Goal: Task Accomplishment & Management: Manage account settings

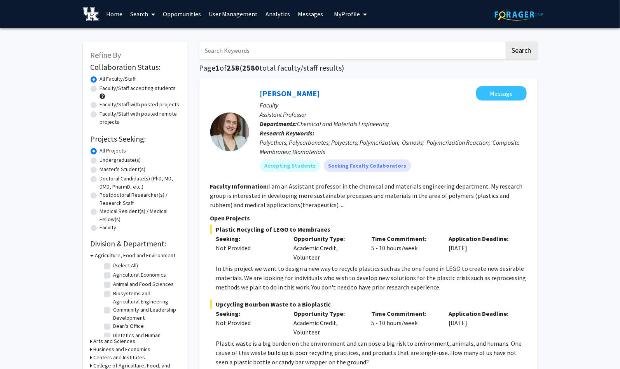
click at [201, 16] on link "Opportunities" at bounding box center [182, 13] width 46 height 27
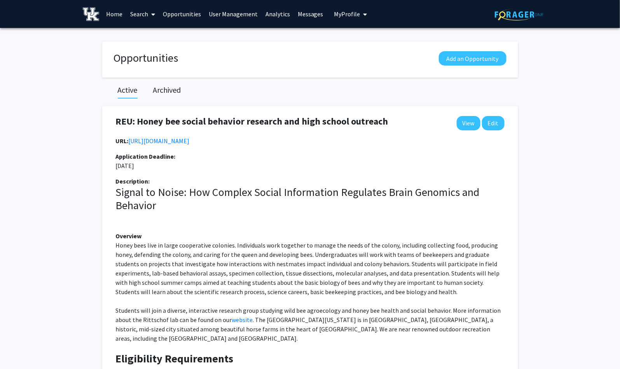
click at [216, 16] on link "User Management" at bounding box center [233, 13] width 57 height 27
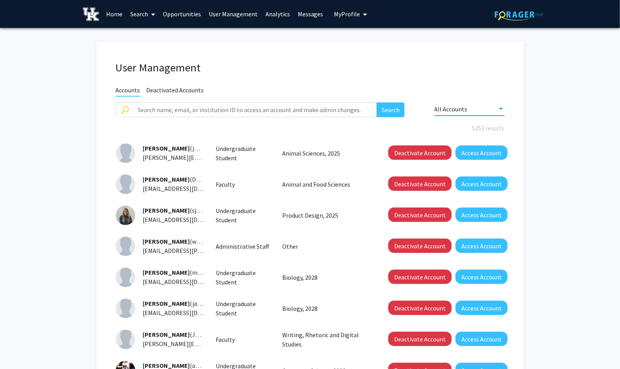
click at [499, 109] on div at bounding box center [501, 109] width 4 height 2
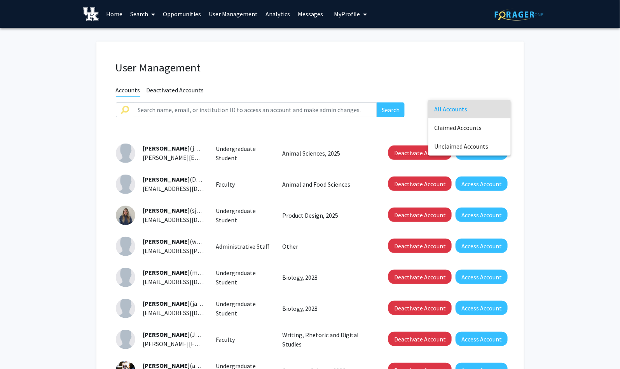
click at [253, 72] on div at bounding box center [310, 184] width 620 height 369
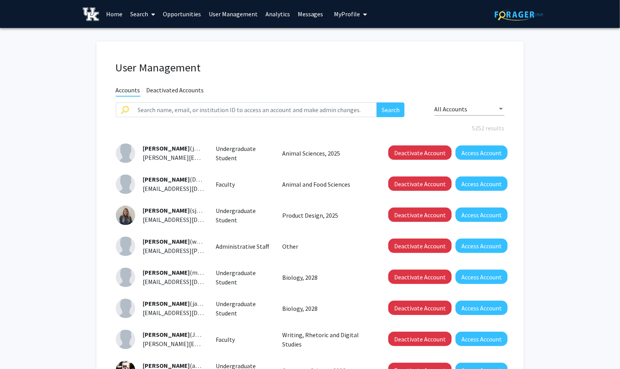
click at [566, 120] on fg-user-management "User Management Accounts Deactivated Accounts Search All Accounts 5252 results …" at bounding box center [310, 270] width 620 height 485
